Goal: Information Seeking & Learning: Learn about a topic

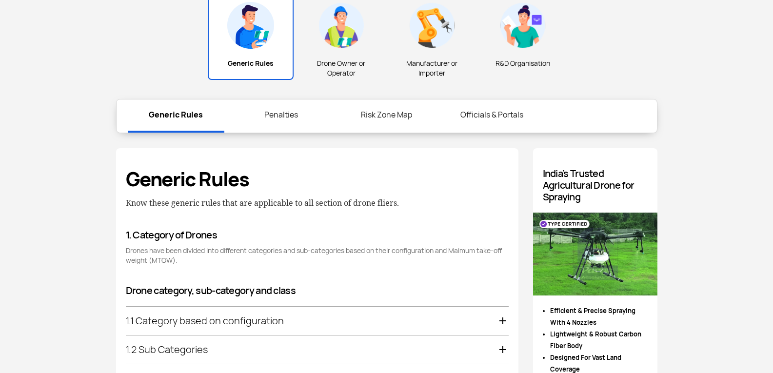
click at [389, 114] on link "Risk Zone Map" at bounding box center [386, 114] width 97 height 31
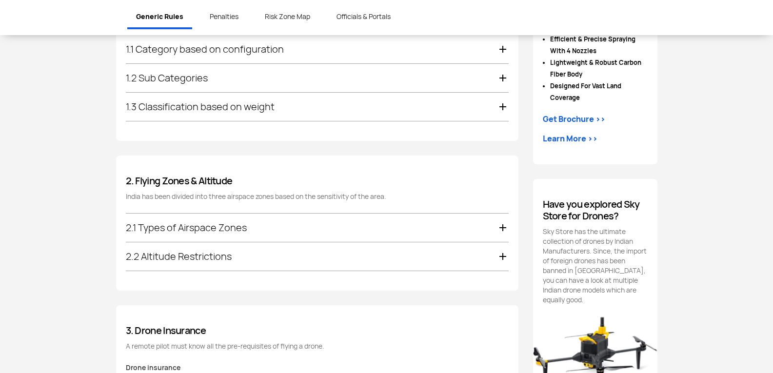
scroll to position [646, 0]
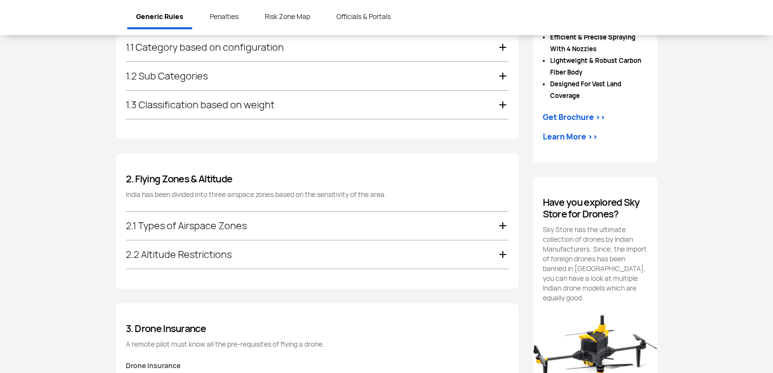
click at [499, 103] on div "1.3 Classification based on weight" at bounding box center [317, 105] width 383 height 28
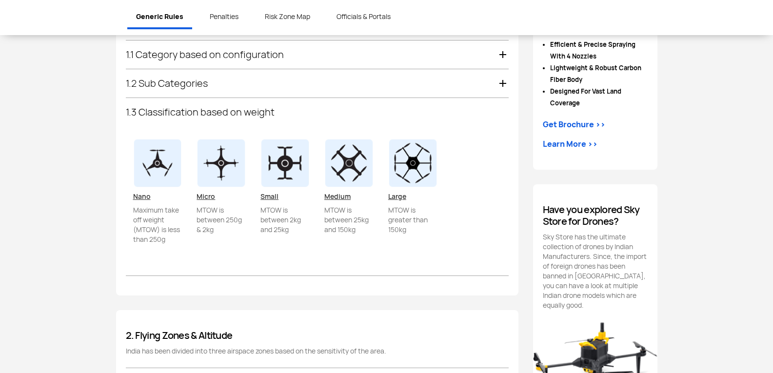
scroll to position [590, 0]
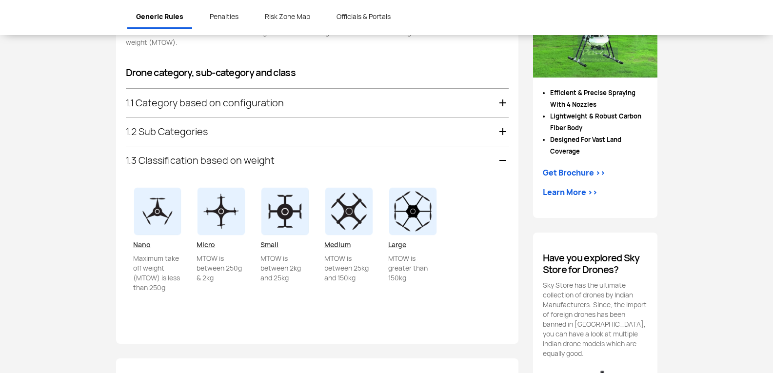
click at [503, 158] on div "1.3 Classification based on weight" at bounding box center [317, 160] width 383 height 28
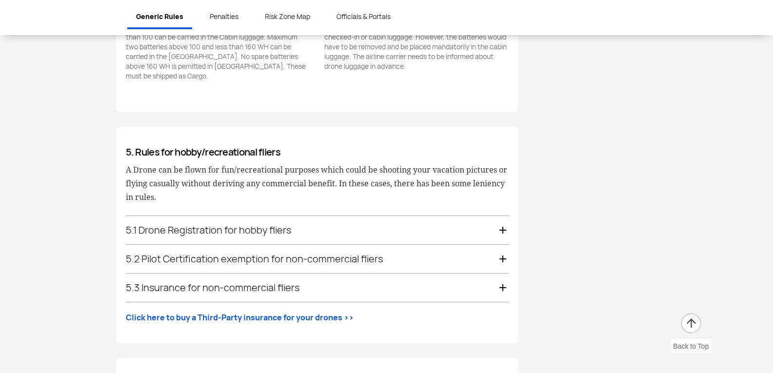
scroll to position [1614, 0]
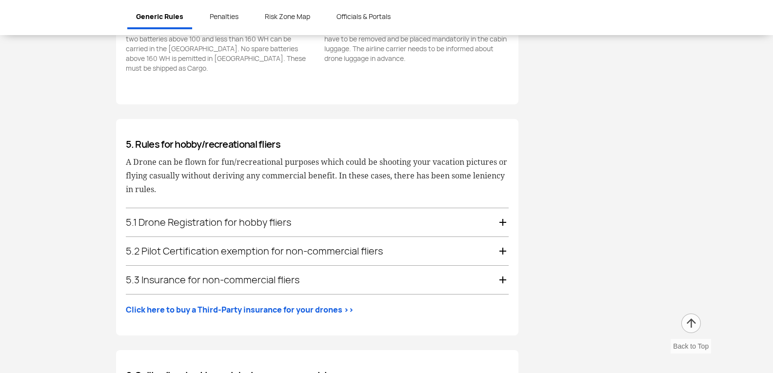
click at [499, 212] on div "5.1 Drone Registration for hobby fliers" at bounding box center [317, 222] width 383 height 28
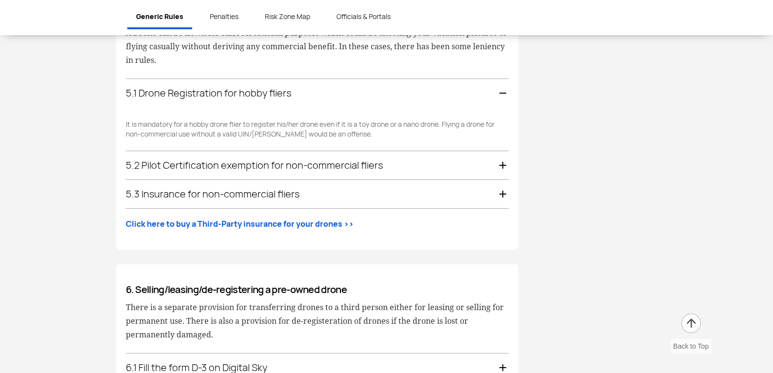
scroll to position [1764, 0]
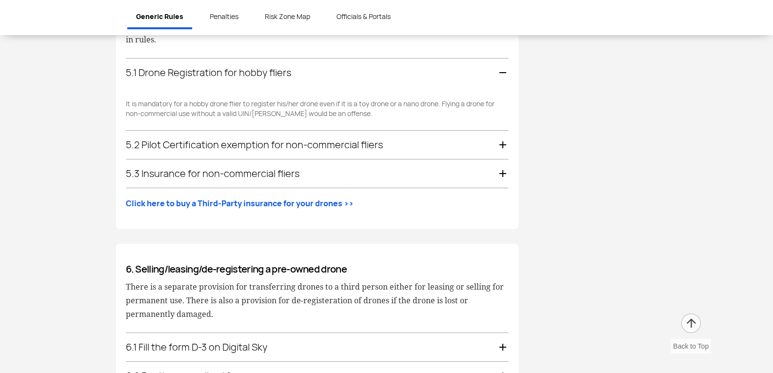
click at [500, 132] on div "5.2 Pilot Certification exemption for non-commercial fliers" at bounding box center [317, 145] width 383 height 28
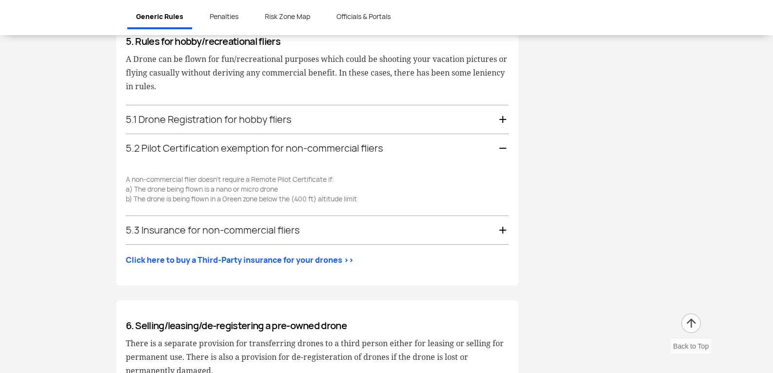
scroll to position [1695, 0]
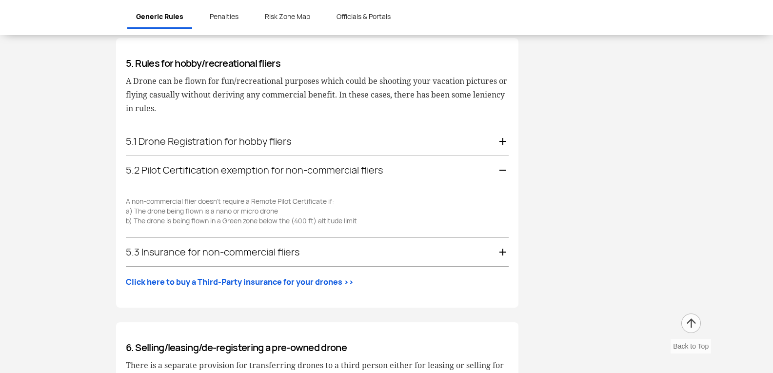
click at [503, 128] on div "5.1 Drone Registration for hobby fliers" at bounding box center [317, 141] width 383 height 28
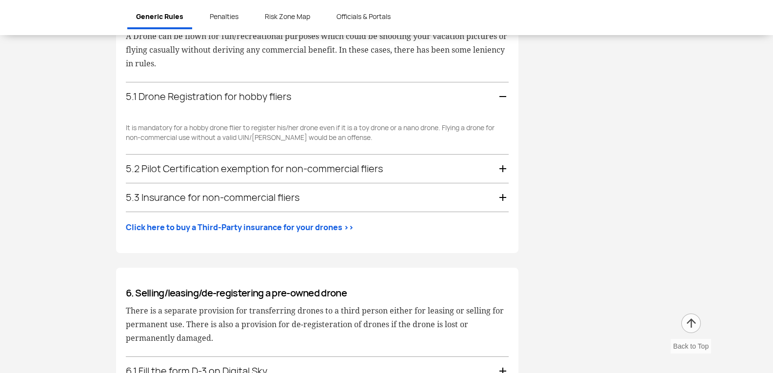
scroll to position [1764, 0]
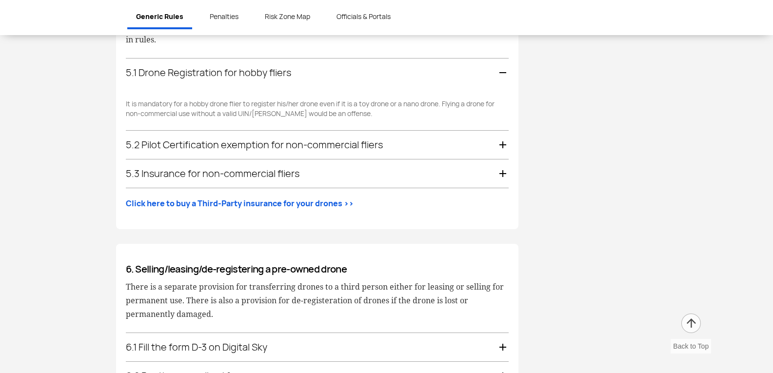
click at [502, 134] on div "5.2 Pilot Certification exemption for non-commercial fliers" at bounding box center [317, 145] width 383 height 28
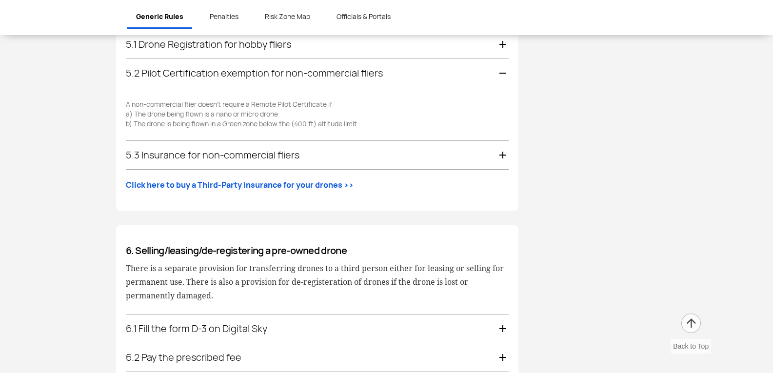
scroll to position [1793, 0]
click at [501, 147] on div "5.3 Insurance for non-commercial fliers" at bounding box center [317, 154] width 383 height 28
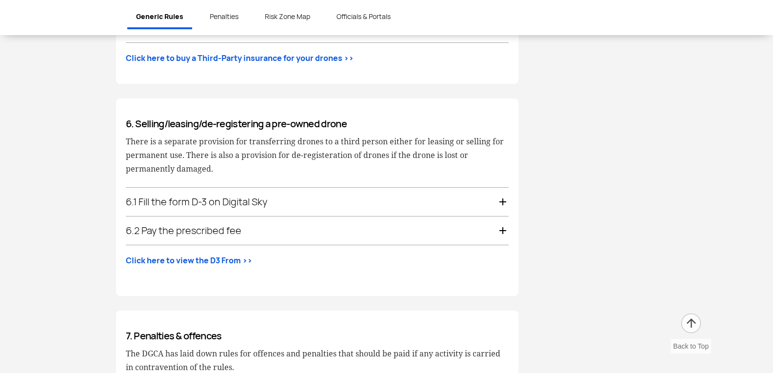
scroll to position [1968, 0]
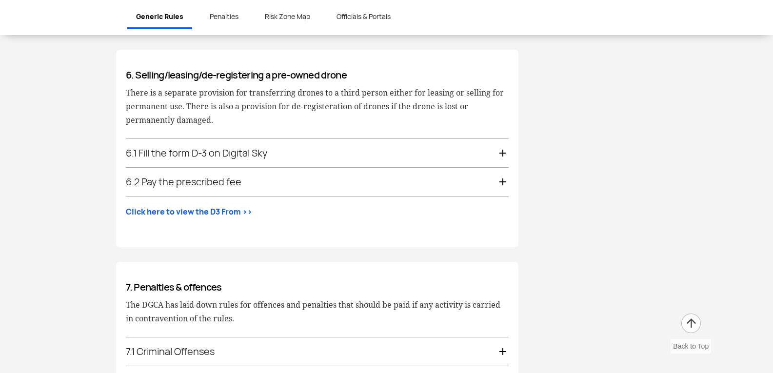
click at [505, 142] on div "6.1 Fill the form D-3 on Digital Sky" at bounding box center [317, 153] width 383 height 28
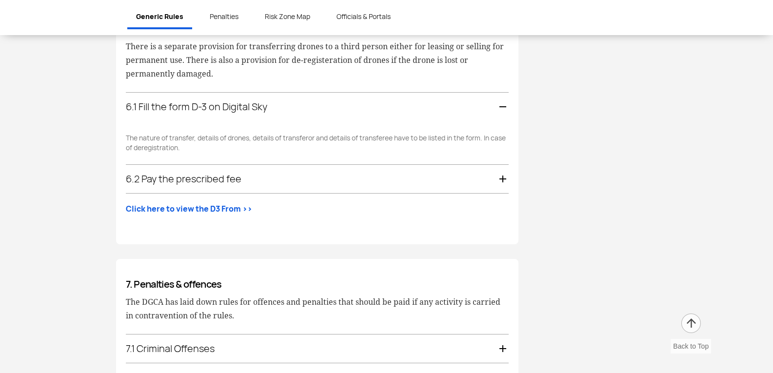
scroll to position [1995, 0]
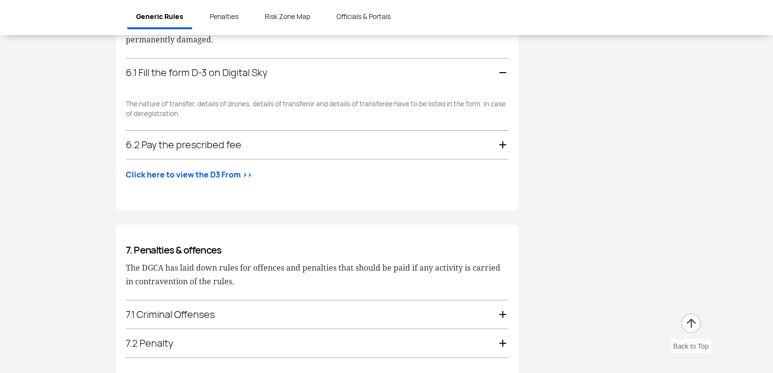
click at [504, 62] on div "6.1 Fill the form D-3 on Digital Sky" at bounding box center [317, 73] width 383 height 28
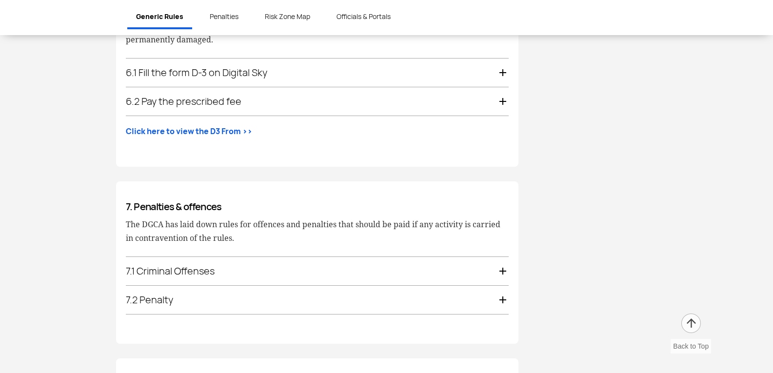
click at [500, 92] on div "6.2 Pay the prescribed fee" at bounding box center [317, 101] width 383 height 28
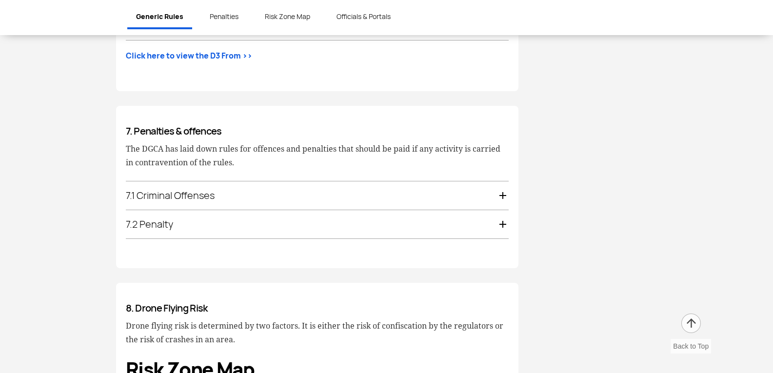
scroll to position [2121, 0]
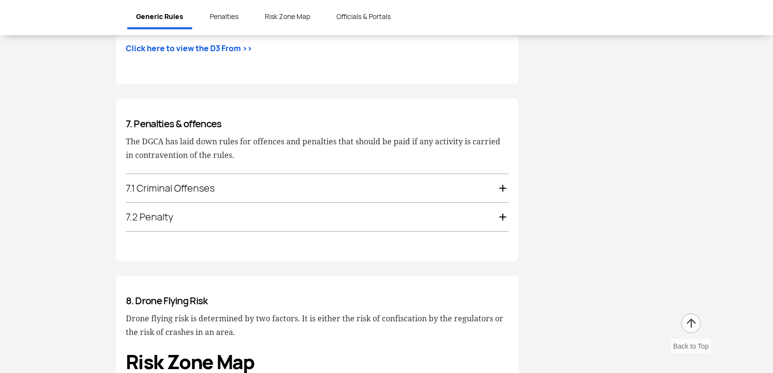
click at [504, 180] on div "7.1 Criminal Offenses" at bounding box center [317, 188] width 383 height 28
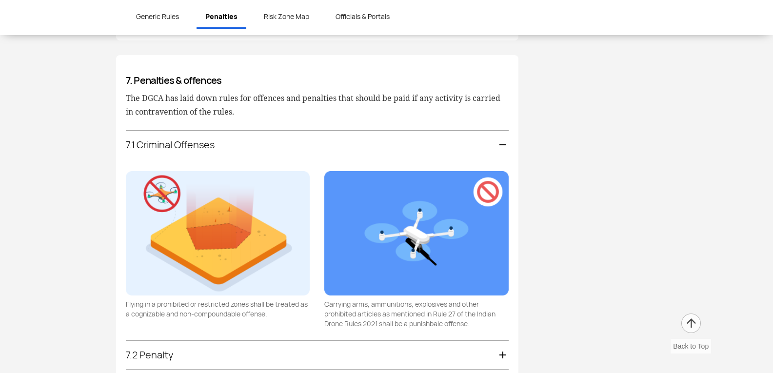
scroll to position [2193, 0]
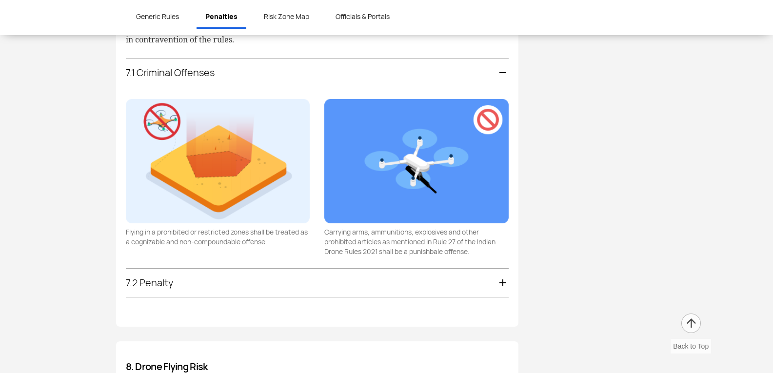
click at [505, 65] on div "7.1 Criminal Offenses" at bounding box center [317, 73] width 383 height 28
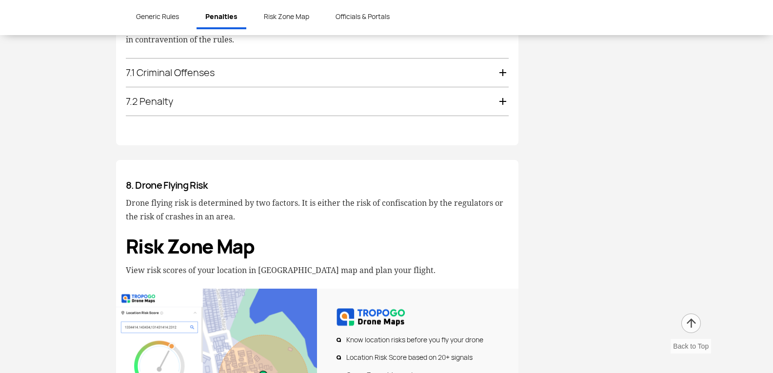
click at [499, 91] on div "7.2 Penalty" at bounding box center [317, 101] width 383 height 28
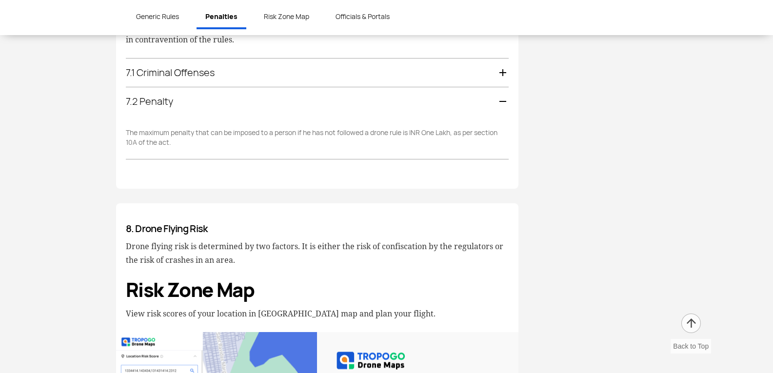
scroll to position [2222, 0]
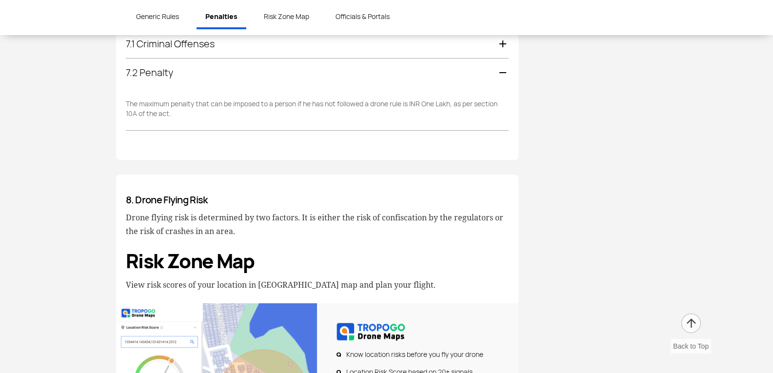
click at [503, 64] on div "7.2 Penalty" at bounding box center [317, 73] width 383 height 28
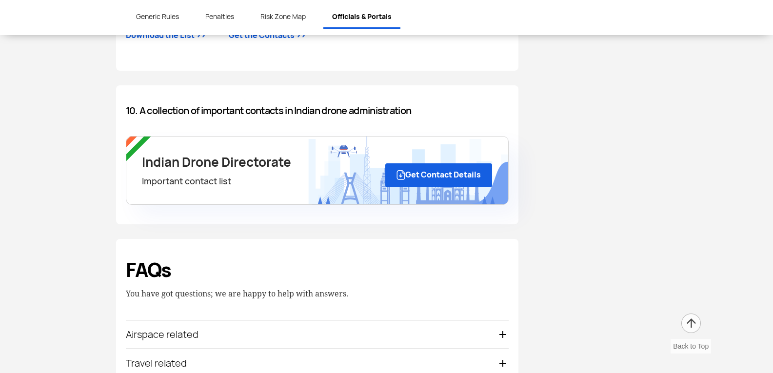
scroll to position [3197, 0]
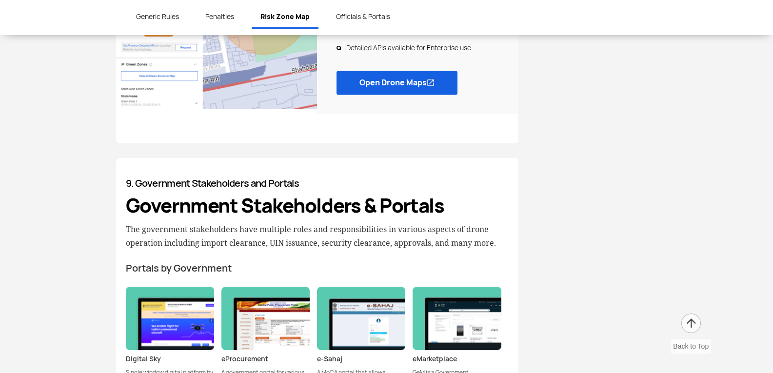
click at [692, 323] on img at bounding box center [690, 323] width 21 height 21
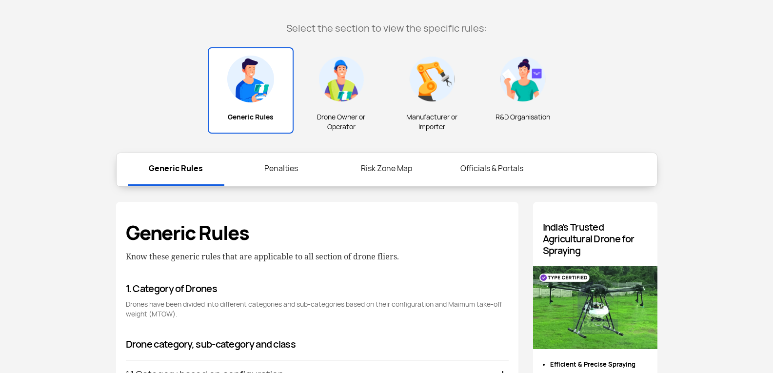
scroll to position [308, 0]
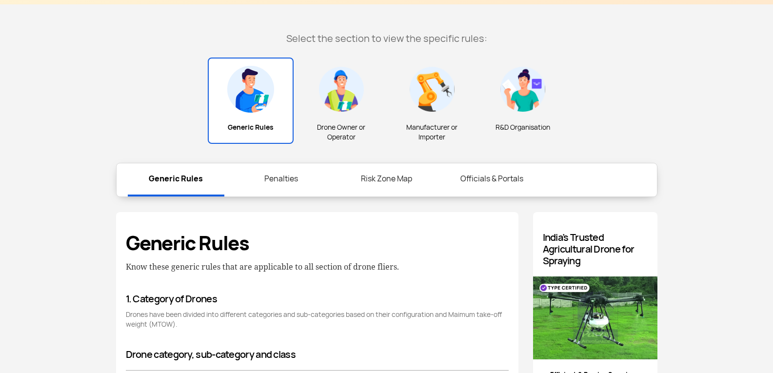
click at [350, 101] on img at bounding box center [341, 89] width 47 height 47
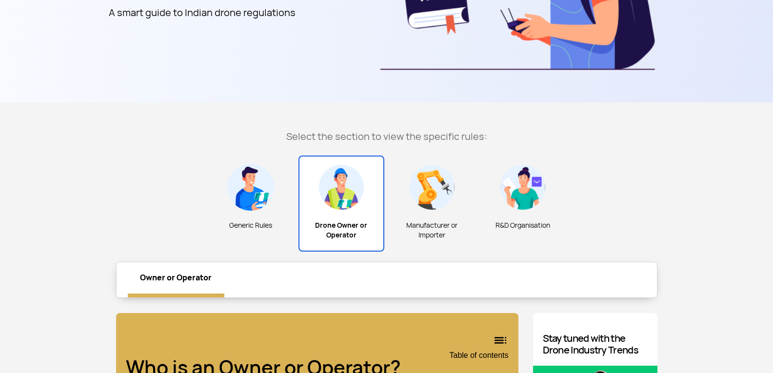
scroll to position [210, 0]
click at [256, 207] on img at bounding box center [250, 186] width 47 height 47
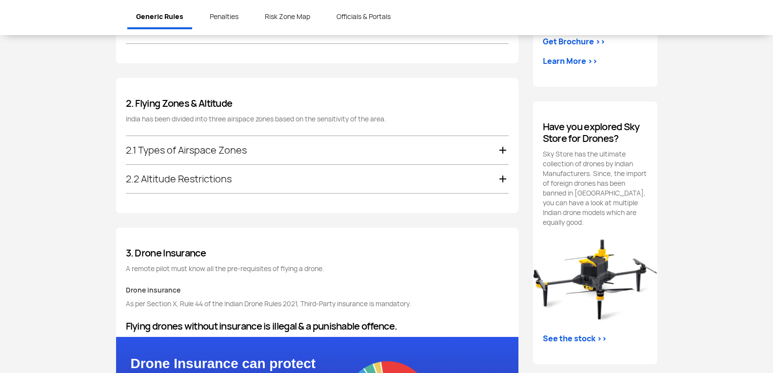
scroll to position [746, 0]
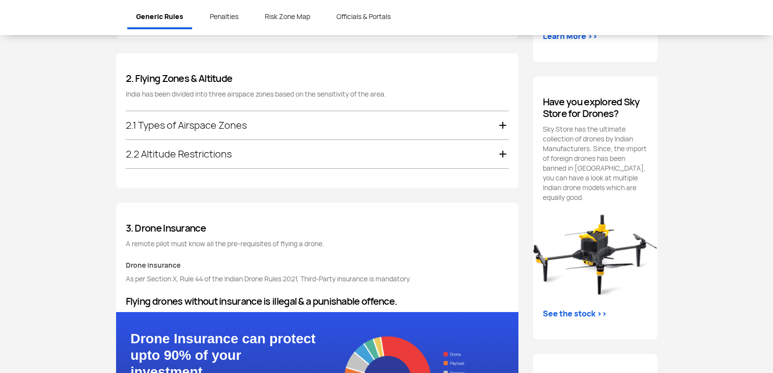
click at [503, 126] on div "2.1 Types of Airspace Zones" at bounding box center [317, 125] width 383 height 28
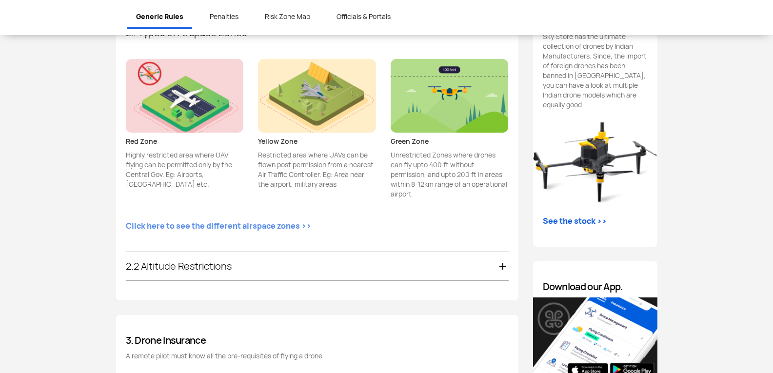
scroll to position [858, 0]
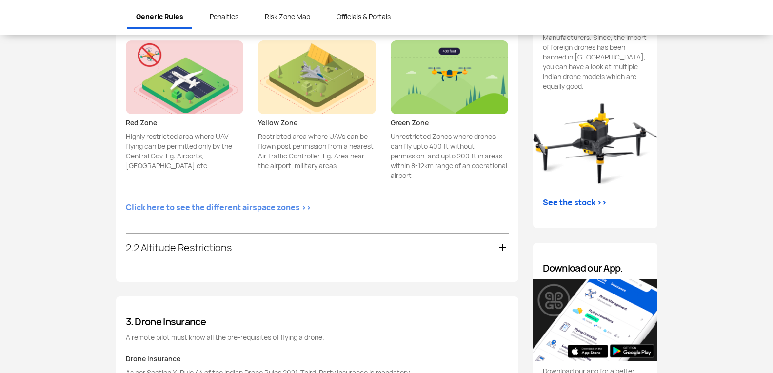
click at [503, 247] on div "2.2 Altitude Restrictions" at bounding box center [317, 248] width 383 height 28
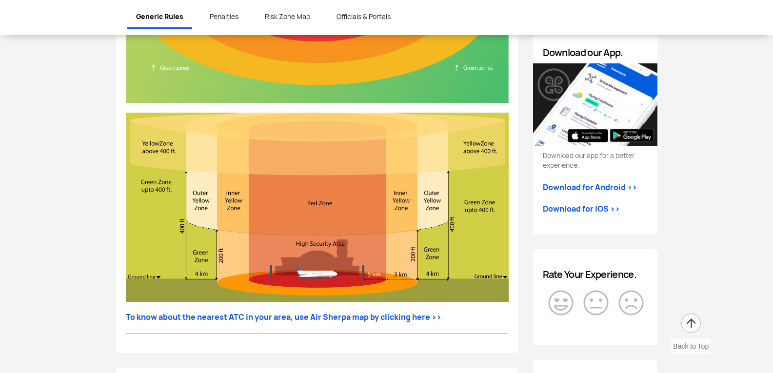
scroll to position [1073, 0]
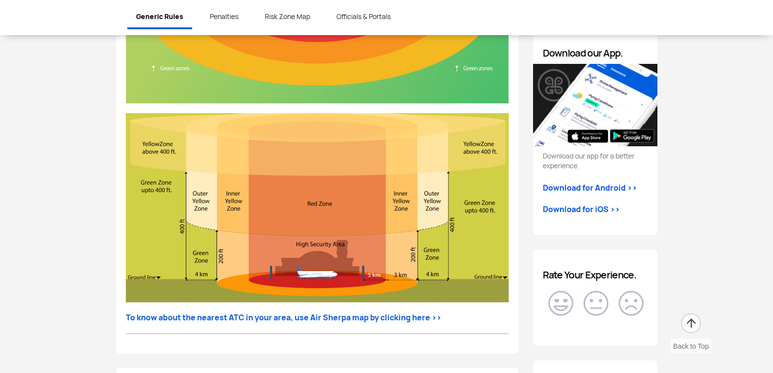
click at [363, 16] on link "Officials & Portals" at bounding box center [364, 16] width 72 height 21
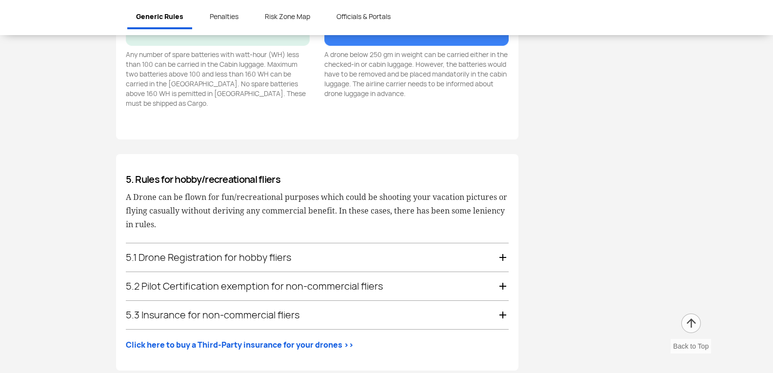
scroll to position [2054, 0]
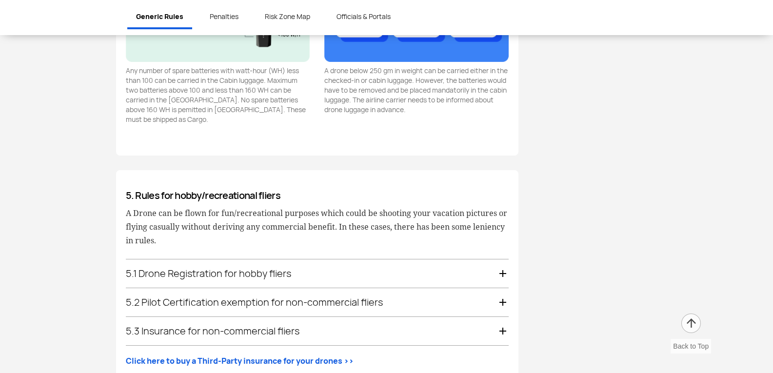
click at [689, 319] on img at bounding box center [690, 323] width 21 height 21
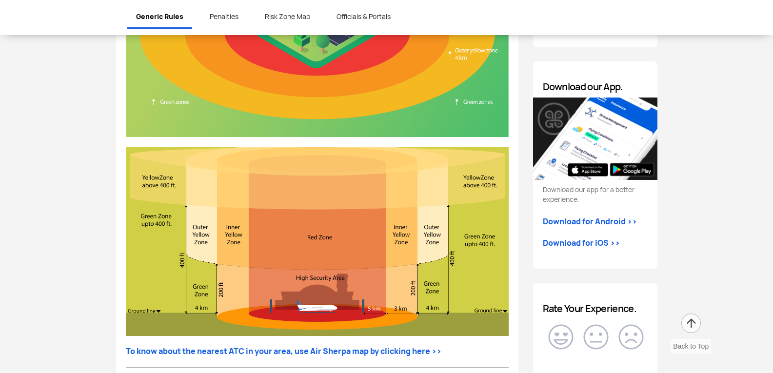
scroll to position [1088, 0]
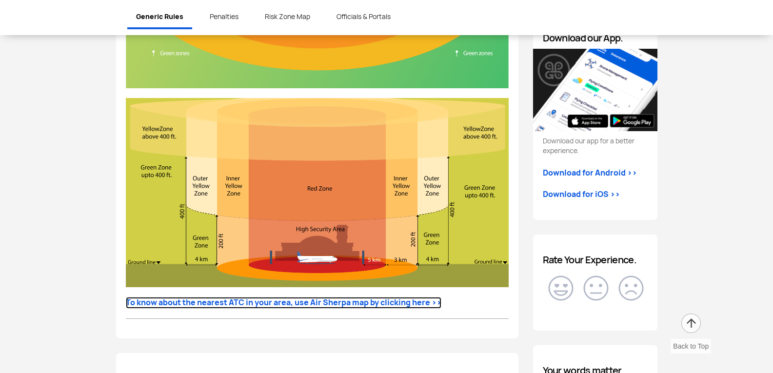
click at [361, 302] on link "To know about the nearest ATC in your area, use Air Sherpa map by clicking here…" at bounding box center [283, 303] width 315 height 12
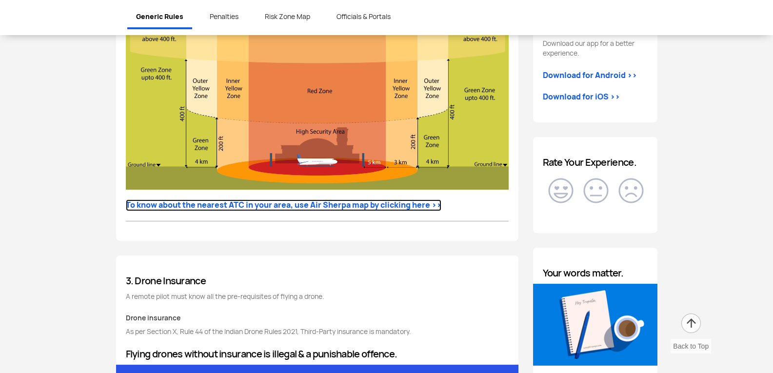
scroll to position [1136, 0]
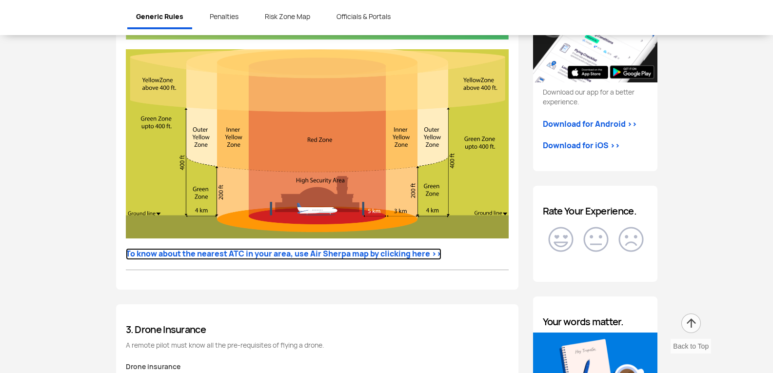
click at [353, 250] on link "To know about the nearest ATC in your area, use Air Sherpa map by clicking here…" at bounding box center [283, 254] width 315 height 12
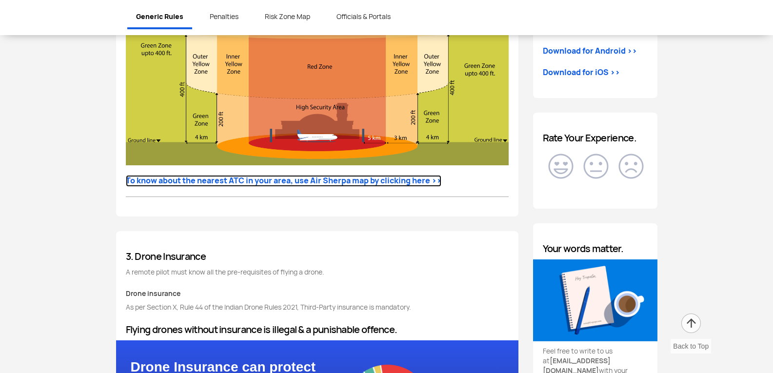
scroll to position [1088, 0]
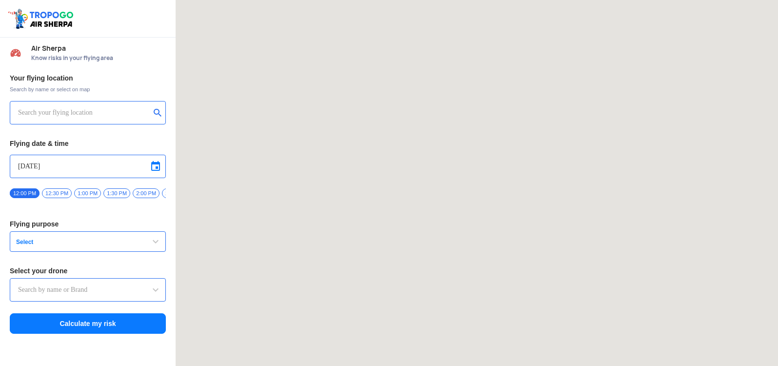
scroll to position [27, 0]
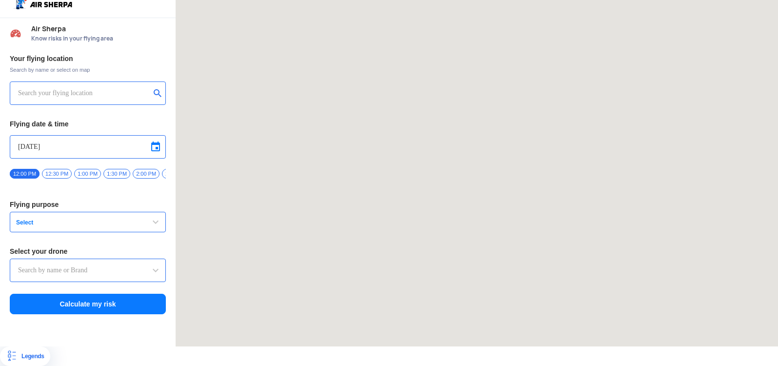
click at [156, 269] on span at bounding box center [156, 270] width 12 height 12
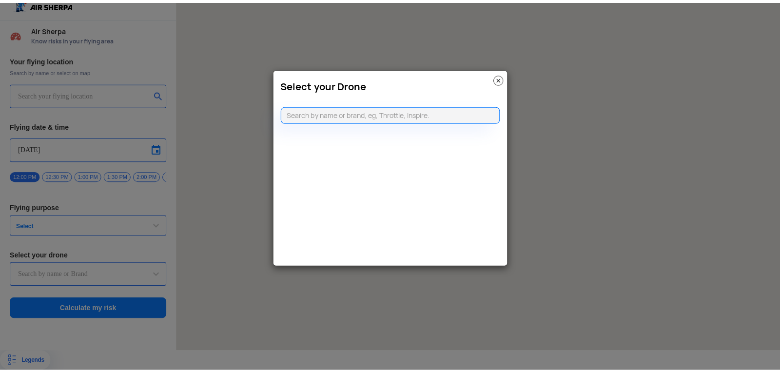
scroll to position [20, 0]
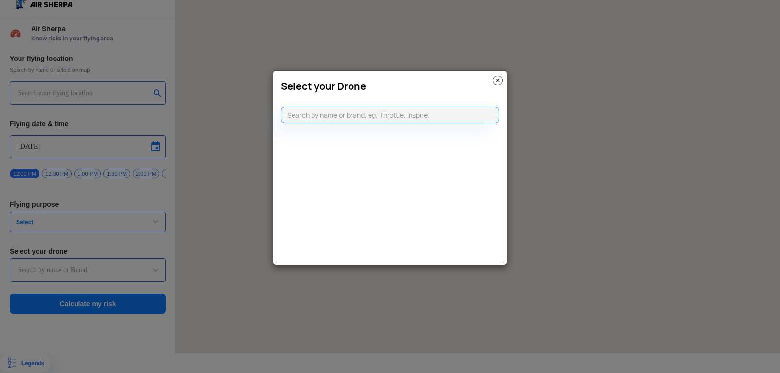
click at [253, 207] on modal-container "Select your Drone" at bounding box center [390, 186] width 780 height 373
click at [243, 67] on modal-container "Select your Drone" at bounding box center [390, 186] width 780 height 373
click at [329, 64] on modal-container "Select your Drone" at bounding box center [390, 186] width 780 height 373
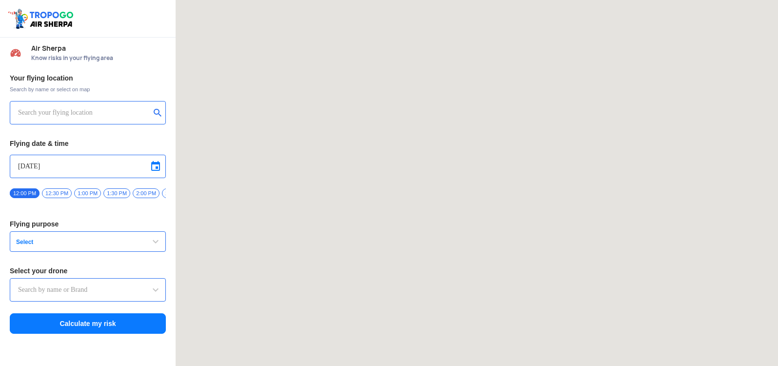
click at [135, 242] on button "Select" at bounding box center [88, 241] width 156 height 20
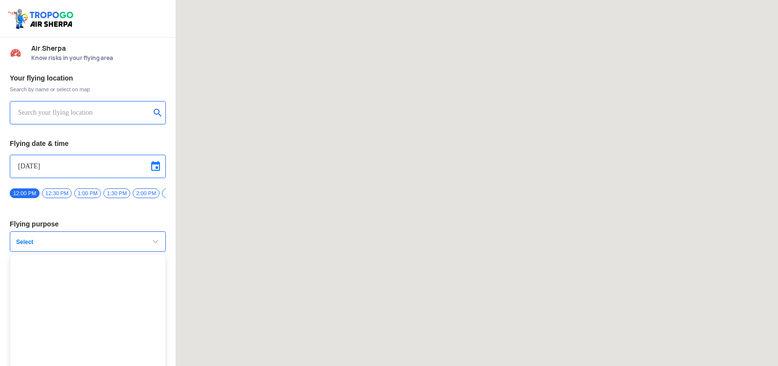
click at [150, 245] on span "button" at bounding box center [156, 241] width 12 height 12
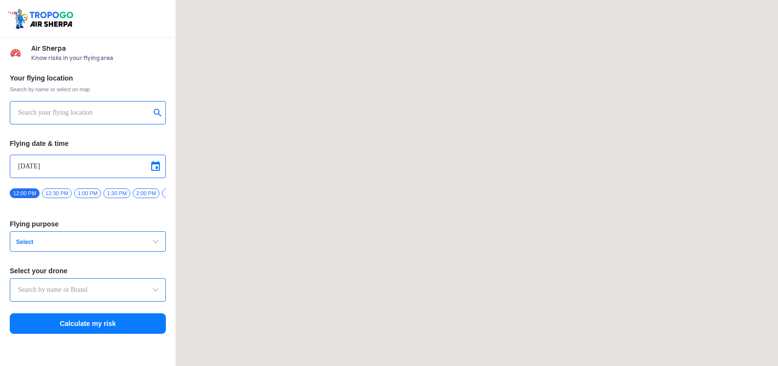
click at [150, 245] on span "button" at bounding box center [156, 241] width 12 height 12
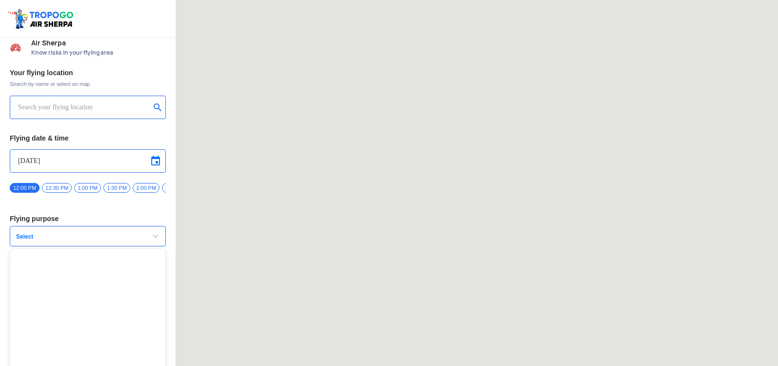
scroll to position [6, 0]
click at [150, 238] on span "button" at bounding box center [156, 235] width 12 height 12
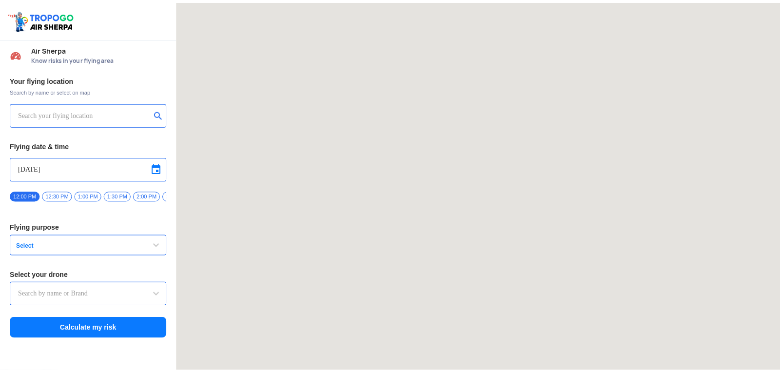
scroll to position [0, 0]
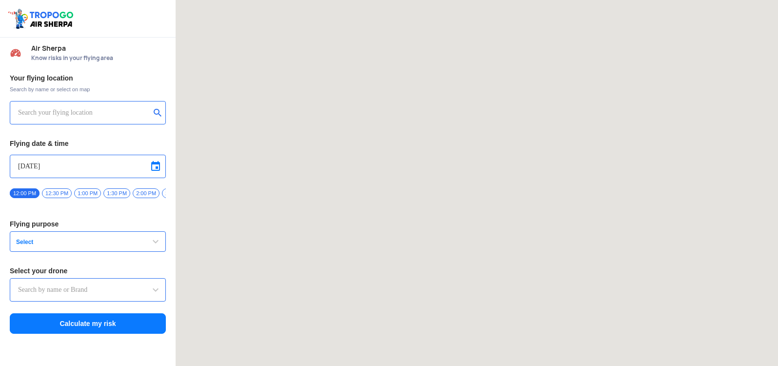
click at [153, 295] on span at bounding box center [156, 290] width 12 height 12
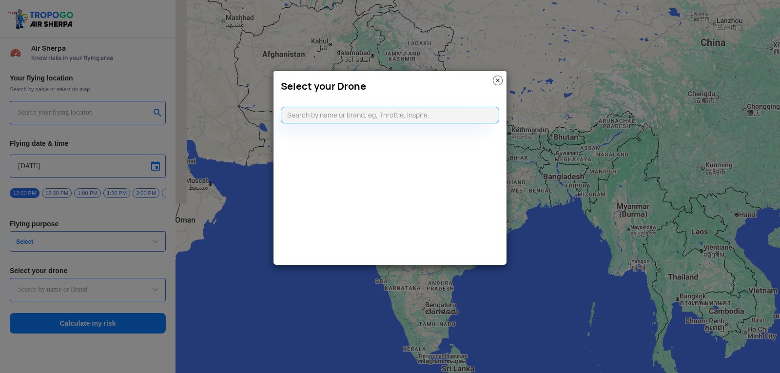
click at [498, 81] on img at bounding box center [498, 81] width 10 height 10
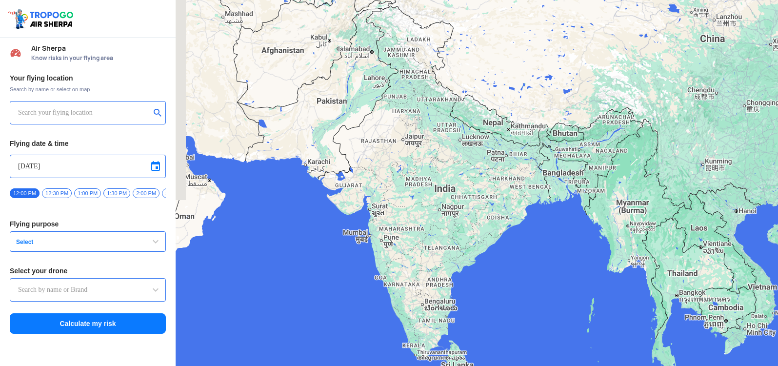
click at [154, 246] on span "button" at bounding box center [156, 241] width 12 height 12
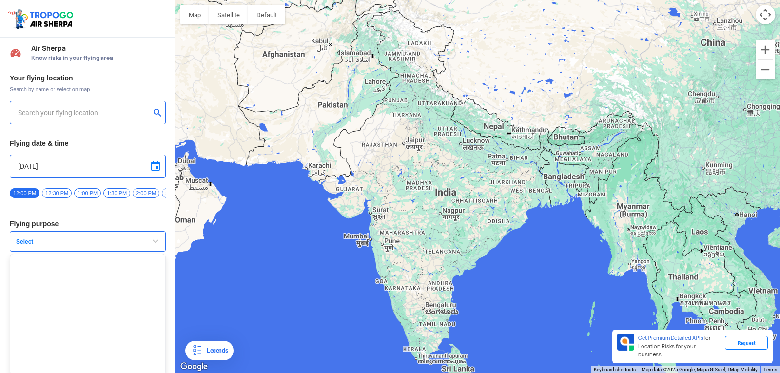
click at [152, 246] on span "button" at bounding box center [156, 241] width 12 height 12
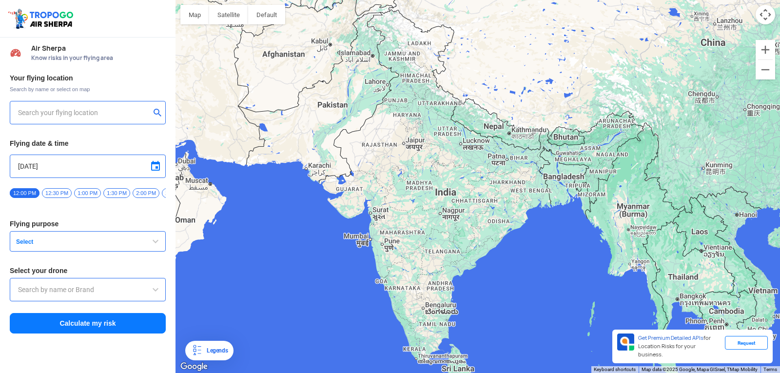
click at [208, 351] on div "Legends" at bounding box center [215, 351] width 25 height 12
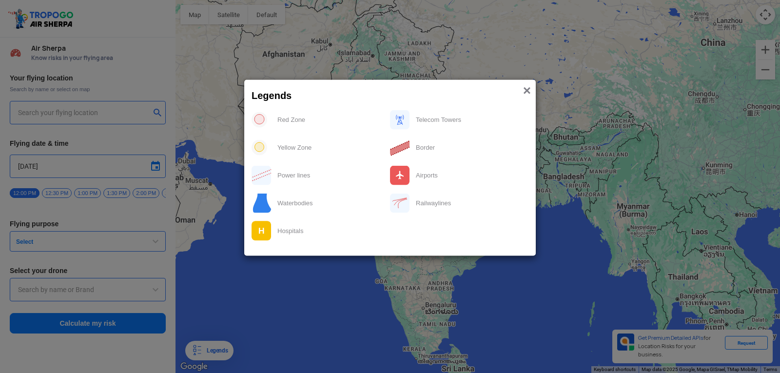
click at [528, 89] on span "×" at bounding box center [527, 90] width 8 height 15
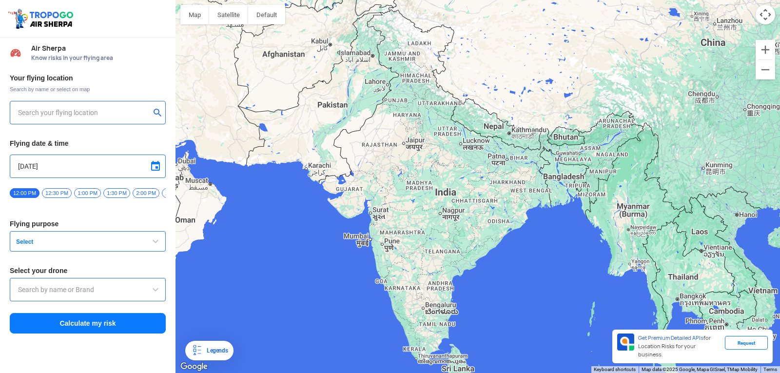
click at [193, 348] on img at bounding box center [197, 351] width 12 height 12
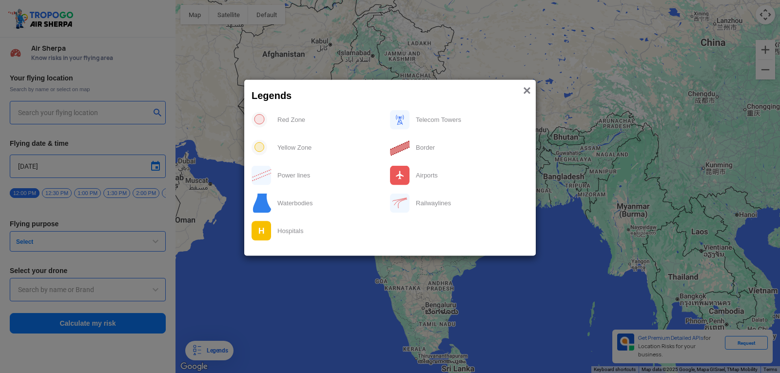
click at [527, 87] on span "×" at bounding box center [527, 90] width 8 height 15
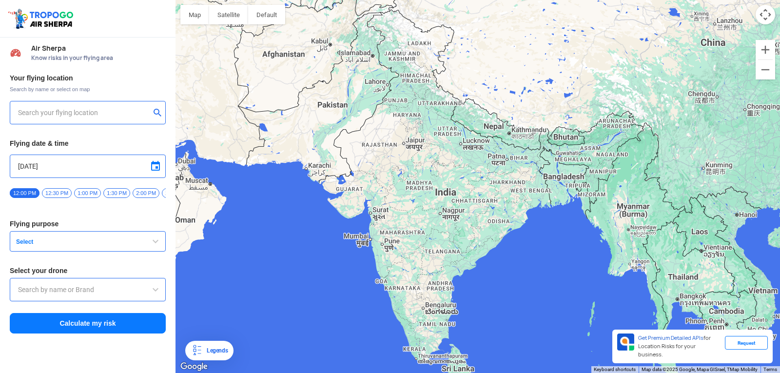
click at [145, 242] on button "Select" at bounding box center [88, 241] width 156 height 20
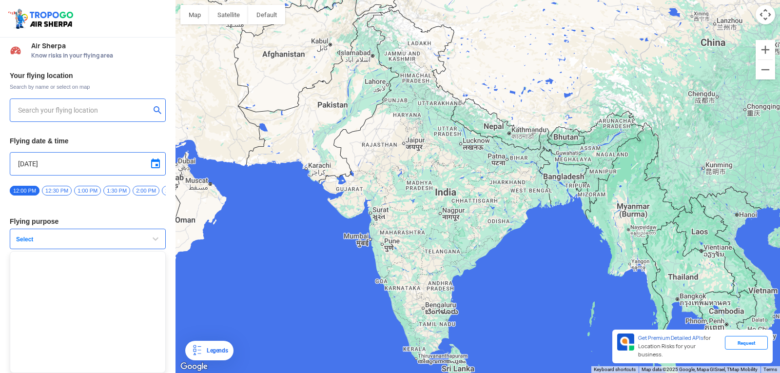
scroll to position [6, 0]
type input "144, Khattalwada, Wadgaon, Maharashtra 272176, India"
click at [156, 239] on span "button" at bounding box center [156, 239] width 12 height 12
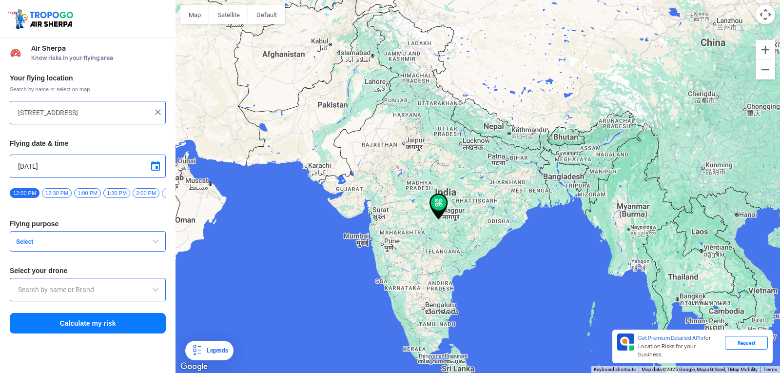
scroll to position [0, 0]
click at [153, 241] on span "button" at bounding box center [156, 241] width 12 height 12
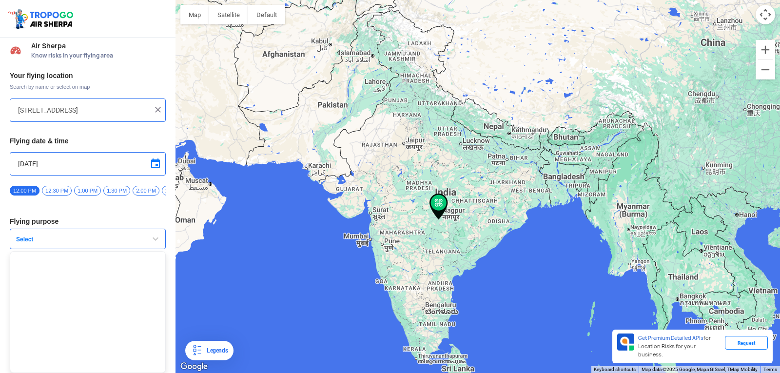
scroll to position [6, 0]
click at [22, 239] on span "Select" at bounding box center [73, 239] width 122 height 8
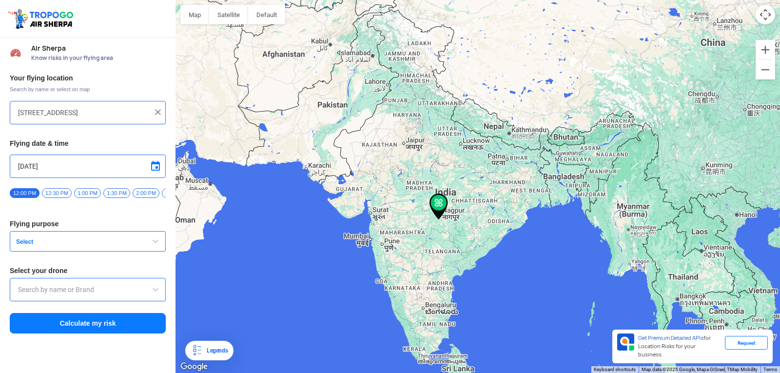
scroll to position [0, 0]
click at [34, 241] on button "Select" at bounding box center [88, 241] width 156 height 20
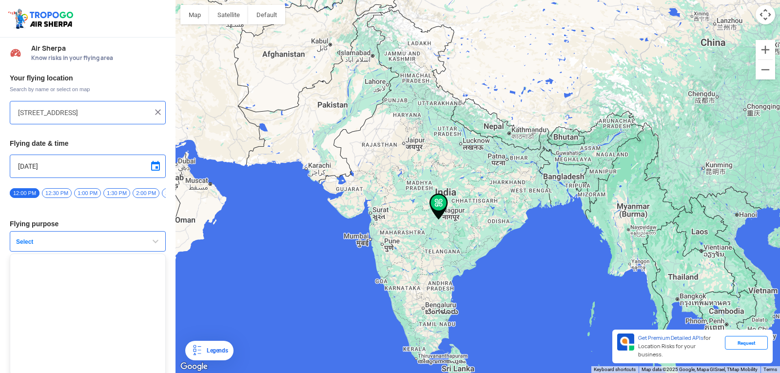
click at [151, 246] on span "button" at bounding box center [156, 241] width 12 height 12
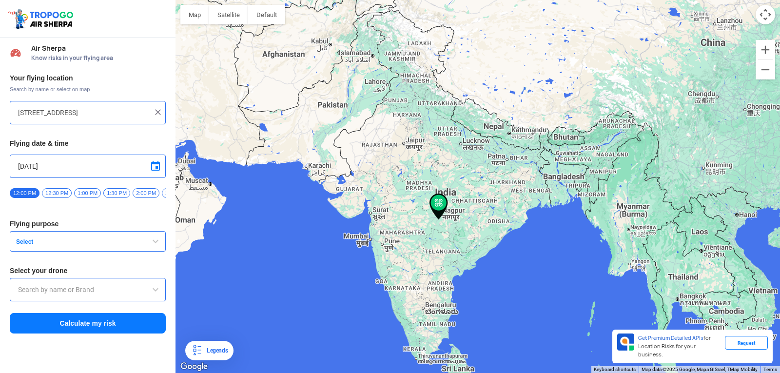
click at [152, 244] on span "button" at bounding box center [156, 241] width 12 height 12
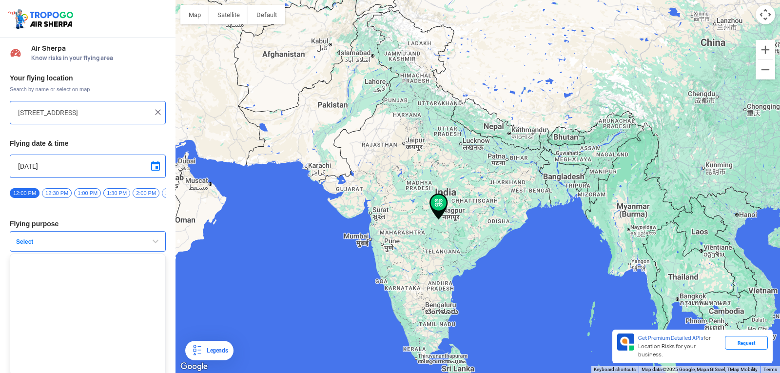
click at [157, 111] on img at bounding box center [158, 112] width 10 height 10
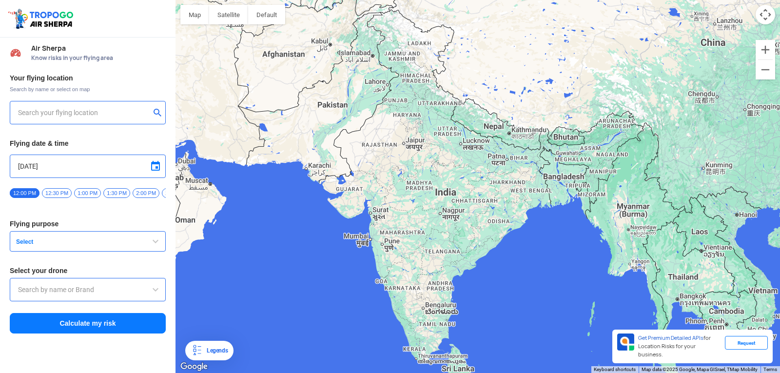
click at [153, 245] on span "button" at bounding box center [156, 241] width 12 height 12
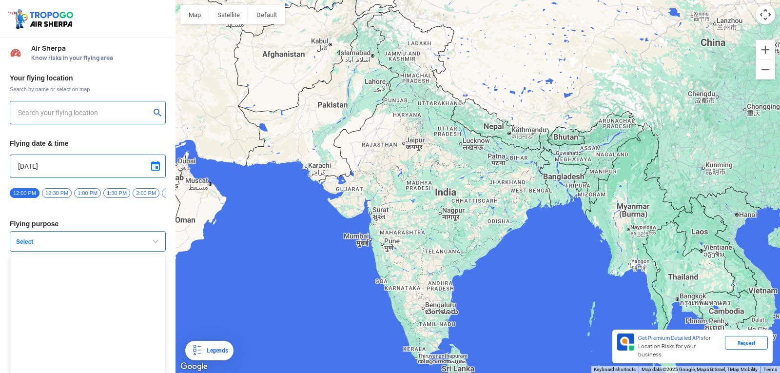
click at [153, 245] on span "button" at bounding box center [156, 241] width 12 height 12
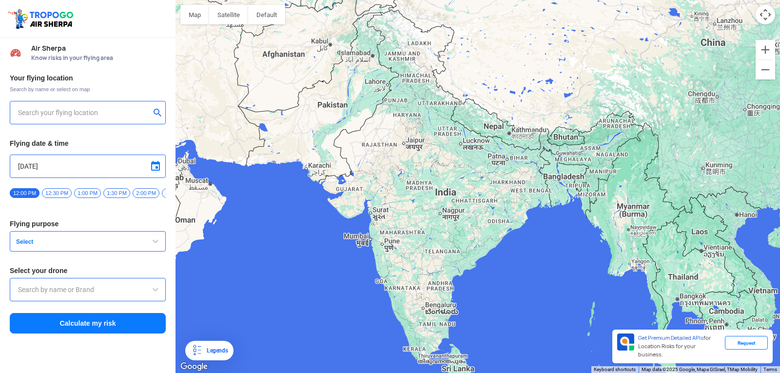
click at [150, 113] on input "text" at bounding box center [84, 113] width 132 height 12
click at [445, 289] on div at bounding box center [478, 186] width 605 height 373
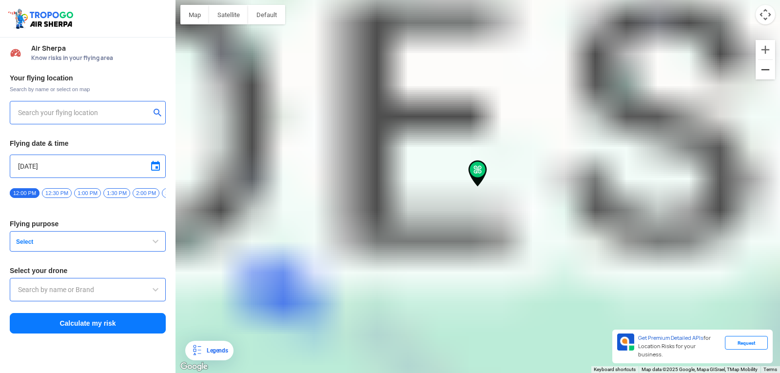
click at [764, 71] on button "Zoom out" at bounding box center [766, 70] width 20 height 20
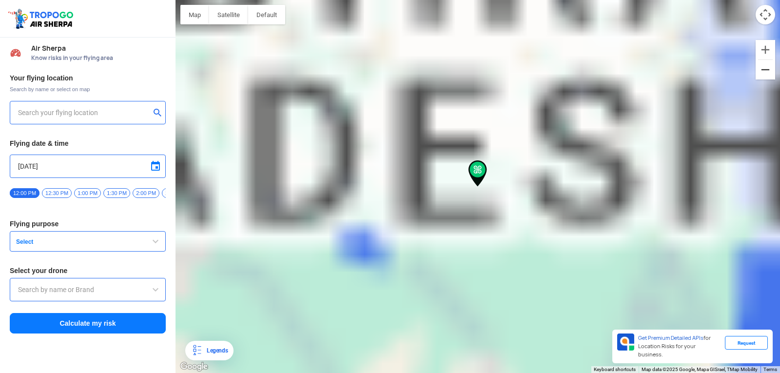
click at [764, 71] on button "Zoom out" at bounding box center [766, 70] width 20 height 20
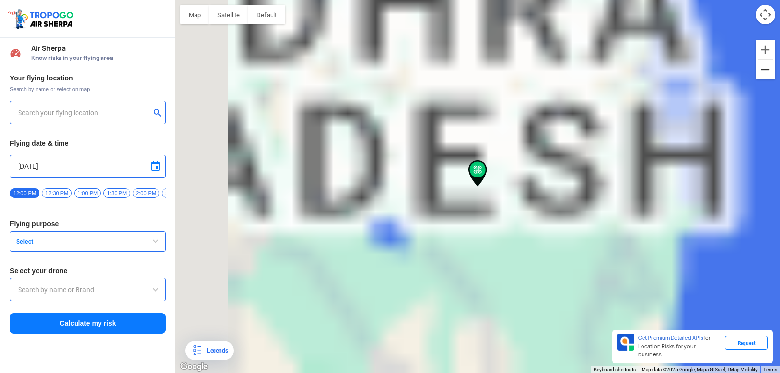
click at [764, 71] on button "Zoom out" at bounding box center [766, 70] width 20 height 20
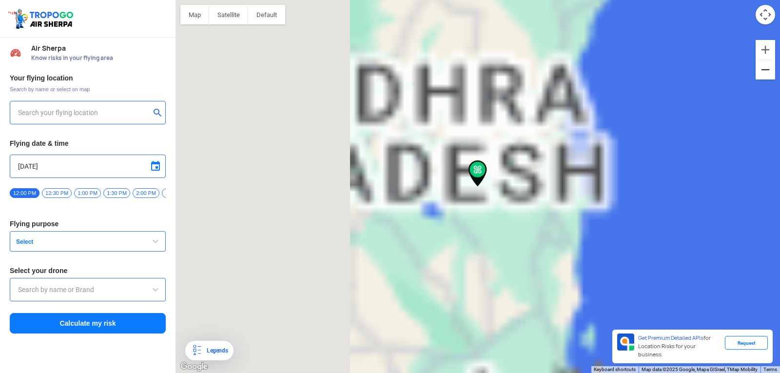
click at [764, 71] on button "Zoom out" at bounding box center [766, 70] width 20 height 20
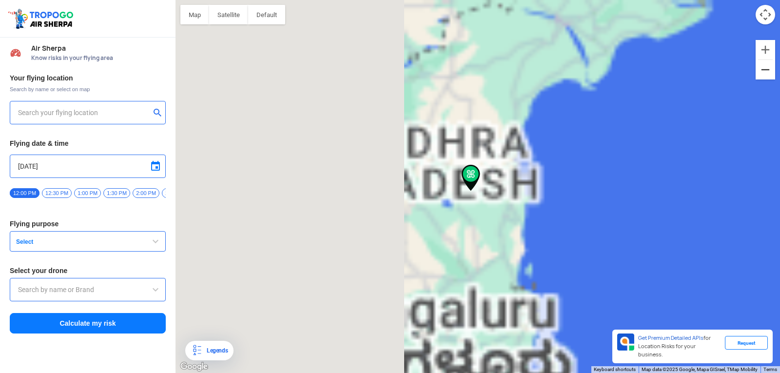
click at [764, 71] on button "Zoom out" at bounding box center [766, 70] width 20 height 20
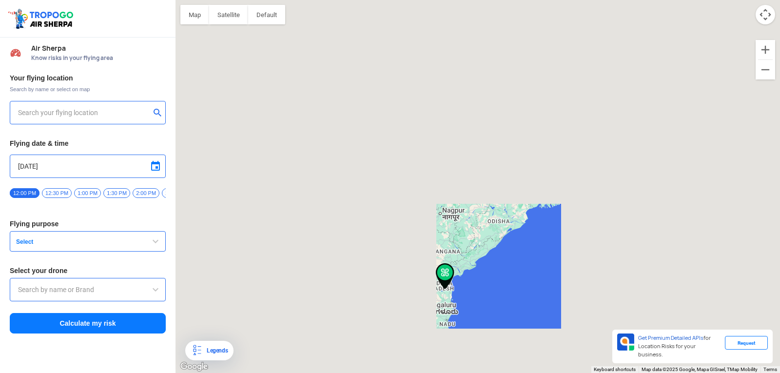
click at [154, 111] on button "submit" at bounding box center [160, 114] width 12 height 10
click at [52, 105] on div at bounding box center [88, 112] width 156 height 23
click at [48, 115] on input "text" at bounding box center [84, 113] width 132 height 12
type input "Nuzvid"
click at [61, 114] on input "Nuzvid" at bounding box center [84, 113] width 132 height 12
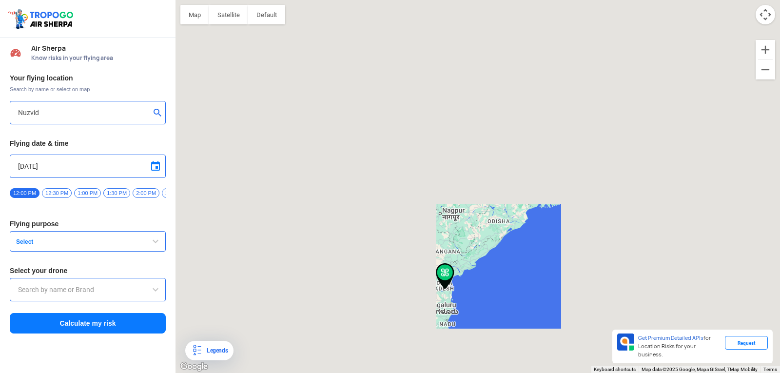
click at [51, 116] on input "Nuzvid" at bounding box center [84, 113] width 132 height 12
click at [157, 111] on button "submit" at bounding box center [160, 114] width 12 height 10
